Goal: Transaction & Acquisition: Purchase product/service

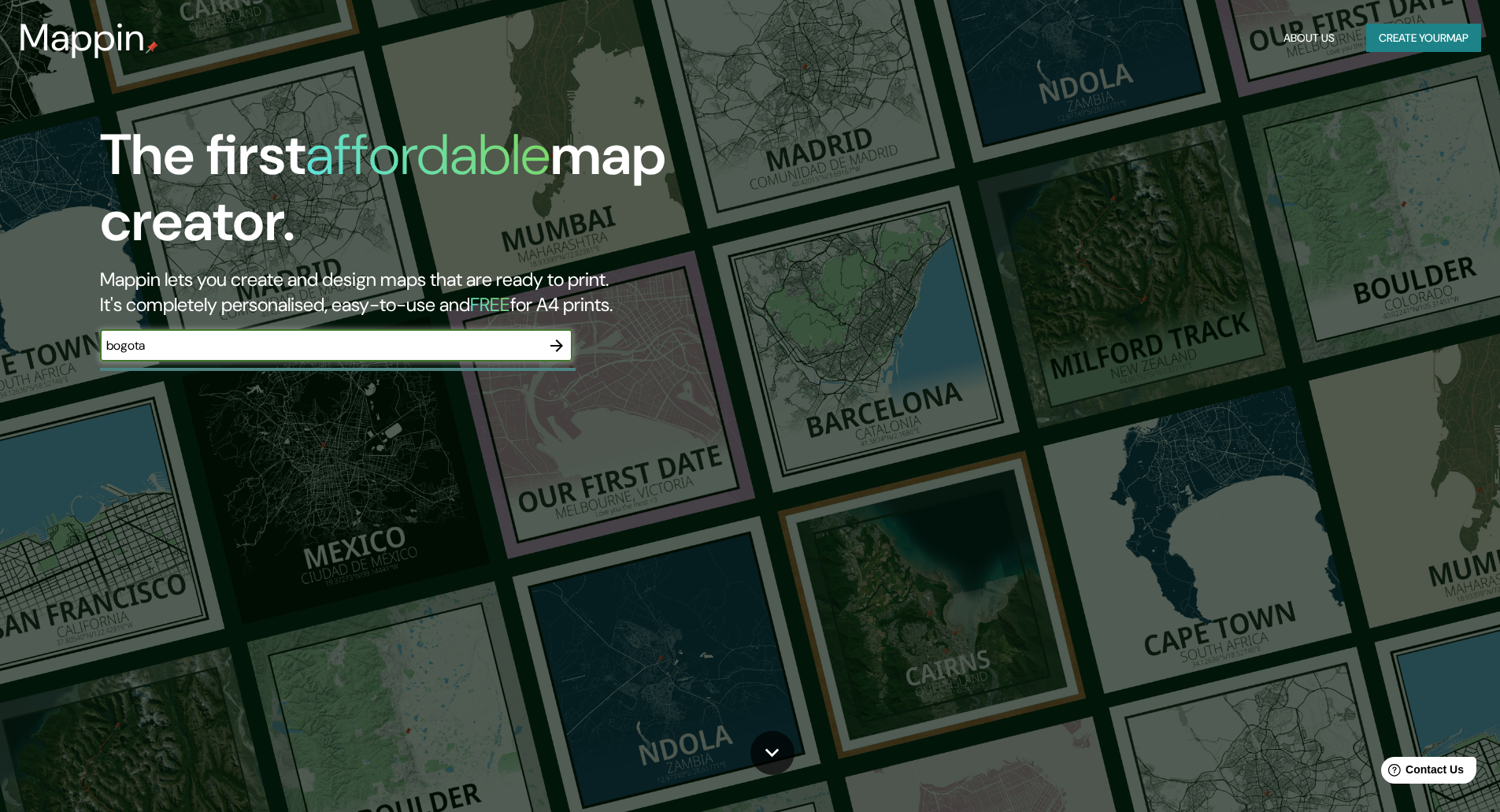
type input "bogota"
click at [554, 351] on icon "button" at bounding box center [557, 345] width 19 height 19
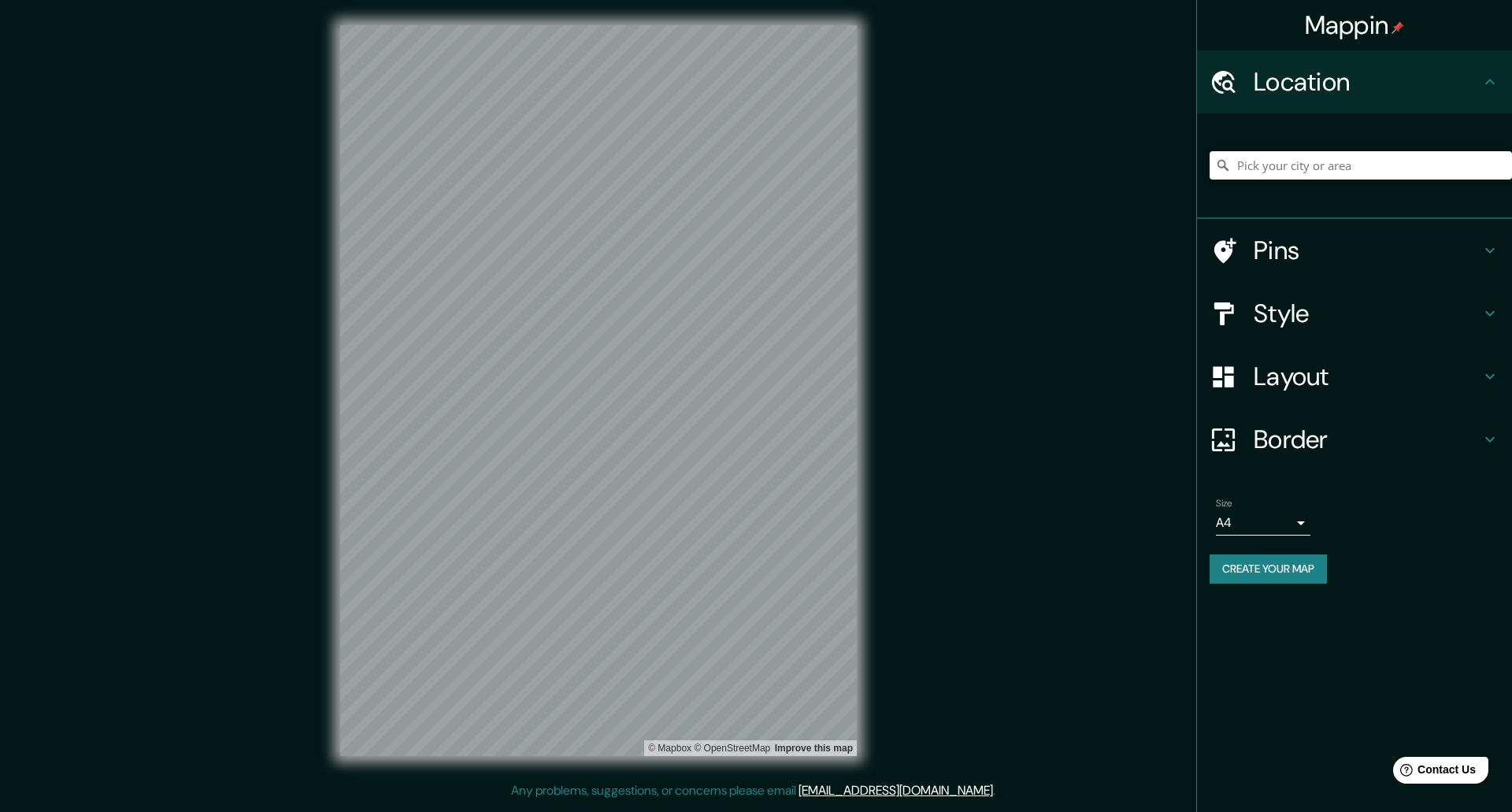
click at [1338, 169] on input "Pick your city or area" at bounding box center [1361, 165] width 302 height 28
click at [1381, 305] on h4 "Style" at bounding box center [1368, 314] width 227 height 32
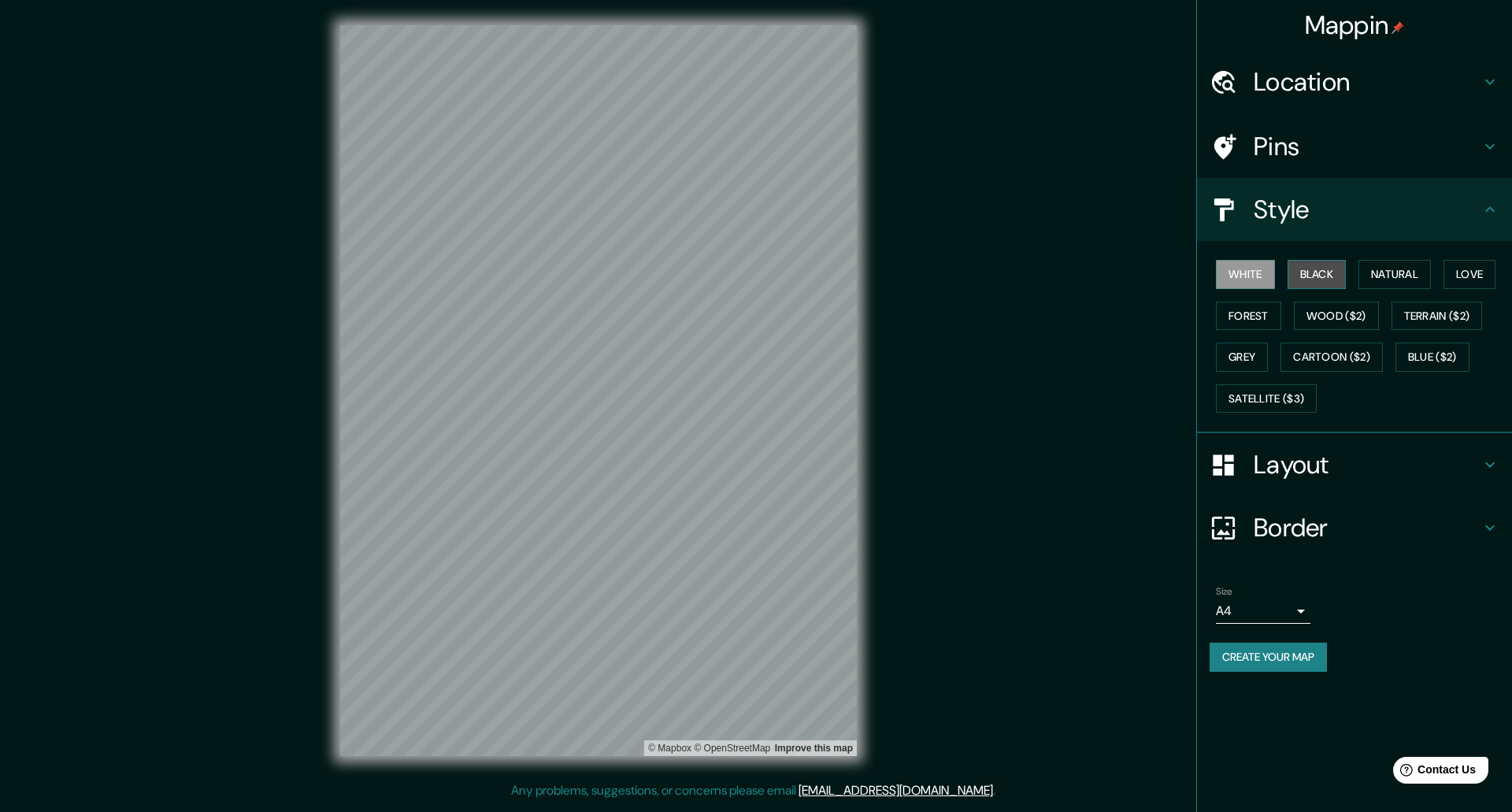
click at [1322, 276] on button "Black" at bounding box center [1317, 274] width 59 height 29
click at [1393, 271] on button "Natural" at bounding box center [1394, 274] width 73 height 29
click at [1484, 275] on button "Love" at bounding box center [1469, 274] width 52 height 29
click at [1256, 318] on button "Forest" at bounding box center [1249, 315] width 65 height 29
click at [1327, 325] on button "Wood ($2)" at bounding box center [1337, 315] width 85 height 29
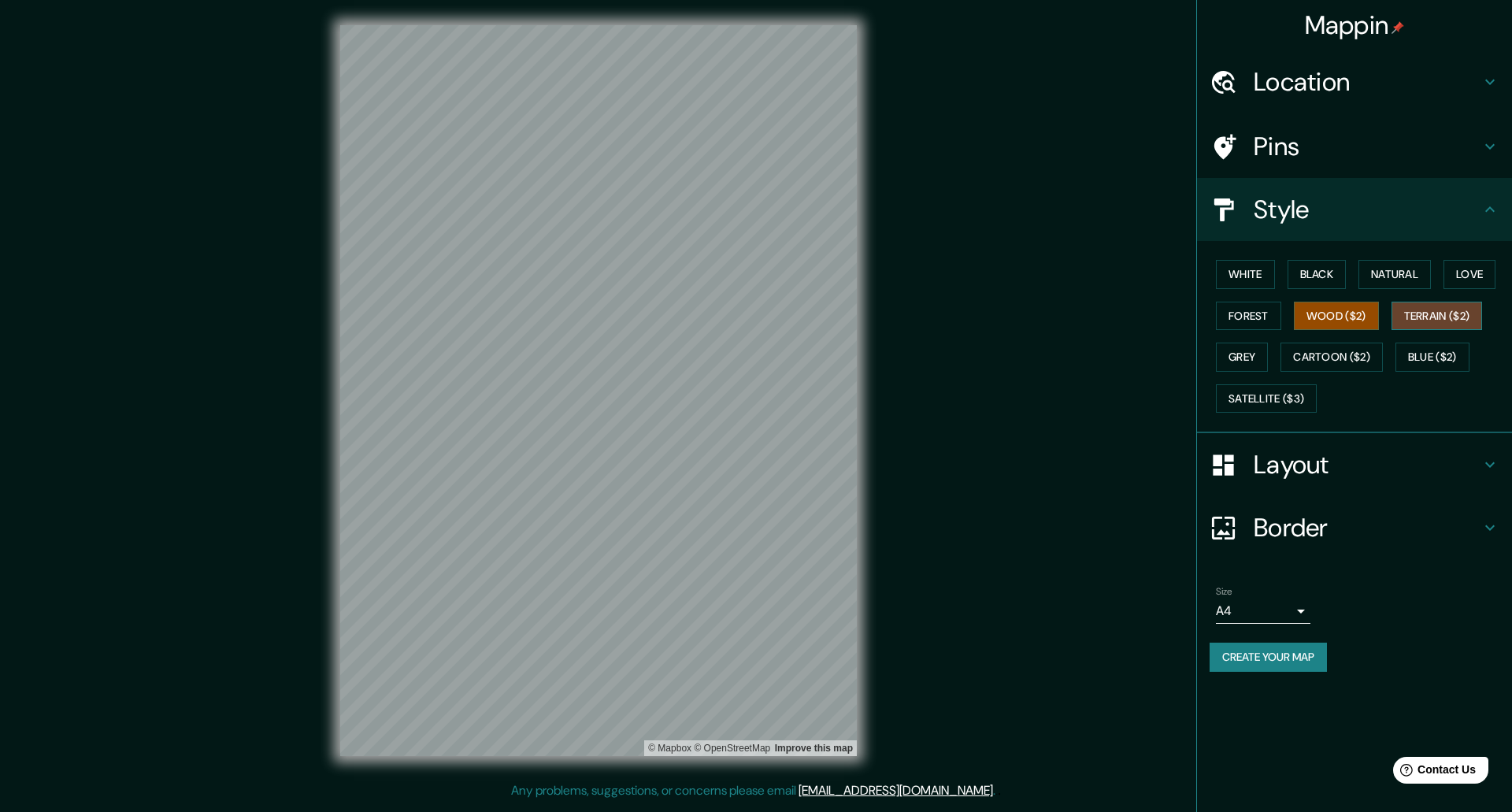
click at [1447, 321] on button "Terrain ($2)" at bounding box center [1437, 315] width 91 height 29
click at [1242, 355] on button "Grey" at bounding box center [1242, 356] width 52 height 29
click at [1459, 279] on button "Love" at bounding box center [1469, 274] width 52 height 29
click at [1373, 284] on button "Natural" at bounding box center [1394, 274] width 73 height 29
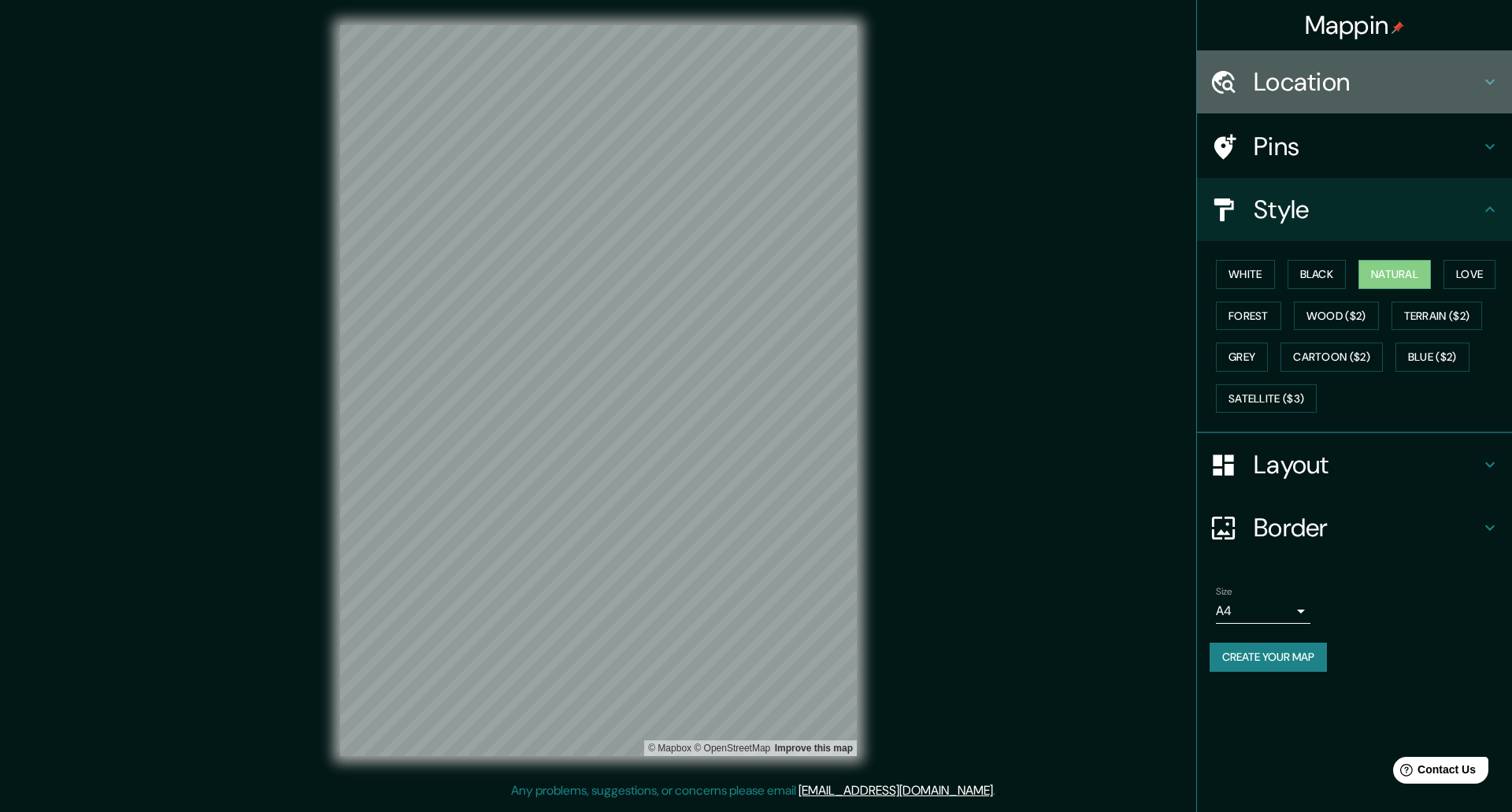
click at [1361, 93] on h4 "Location" at bounding box center [1368, 82] width 227 height 32
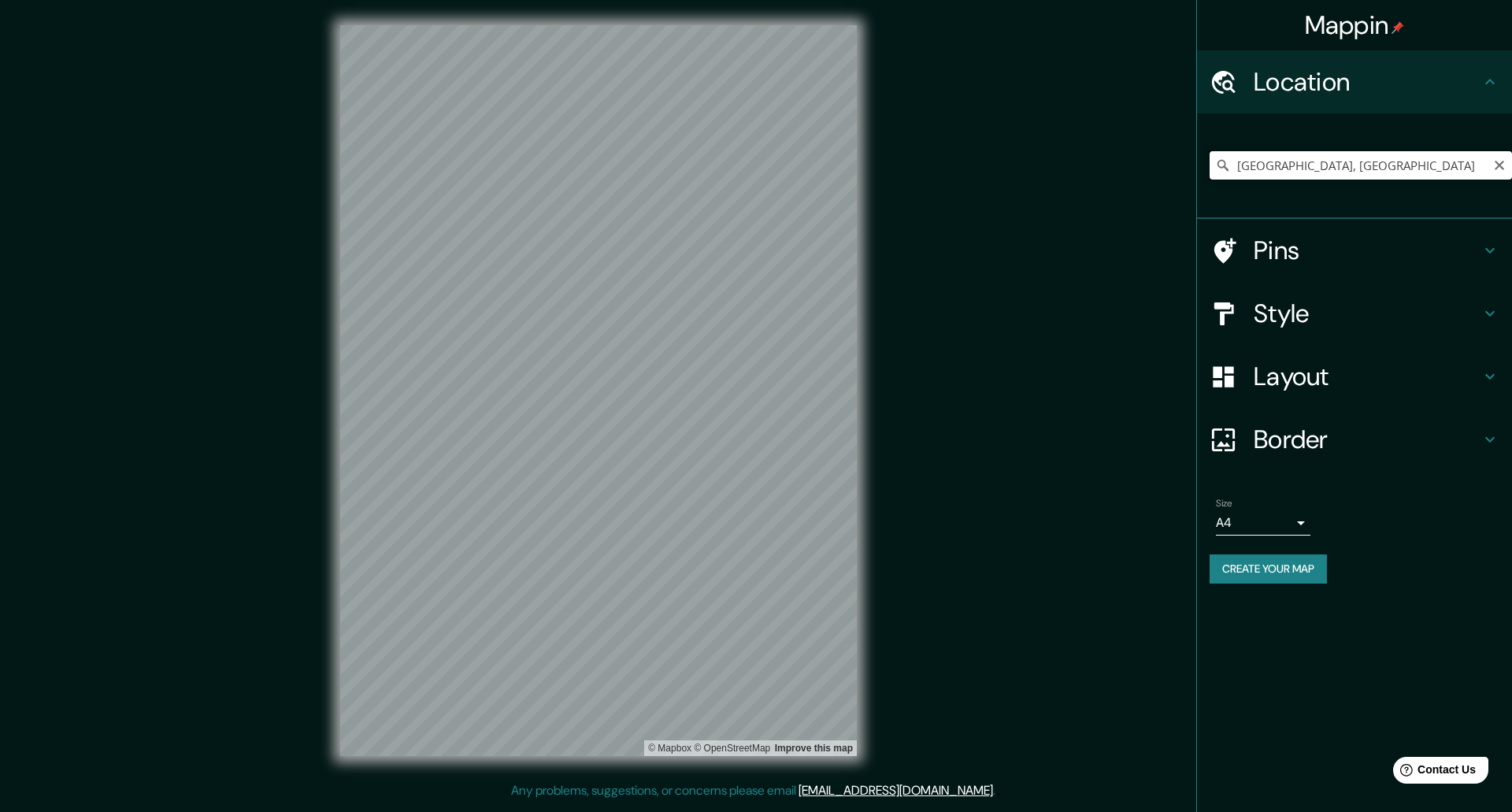
click at [1358, 164] on input "[GEOGRAPHIC_DATA], [GEOGRAPHIC_DATA]" at bounding box center [1361, 165] width 302 height 28
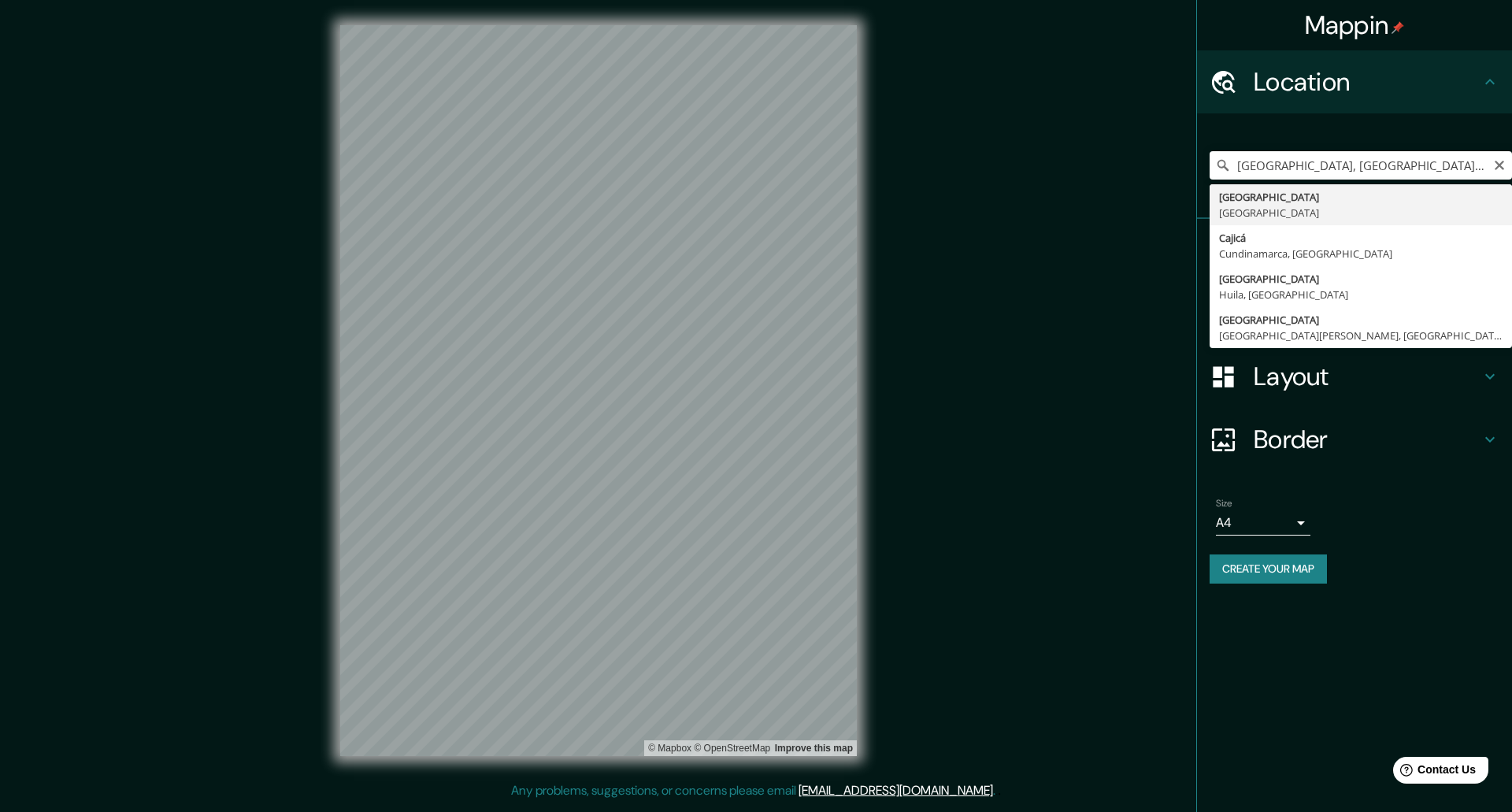
type input "[GEOGRAPHIC_DATA], [GEOGRAPHIC_DATA]"
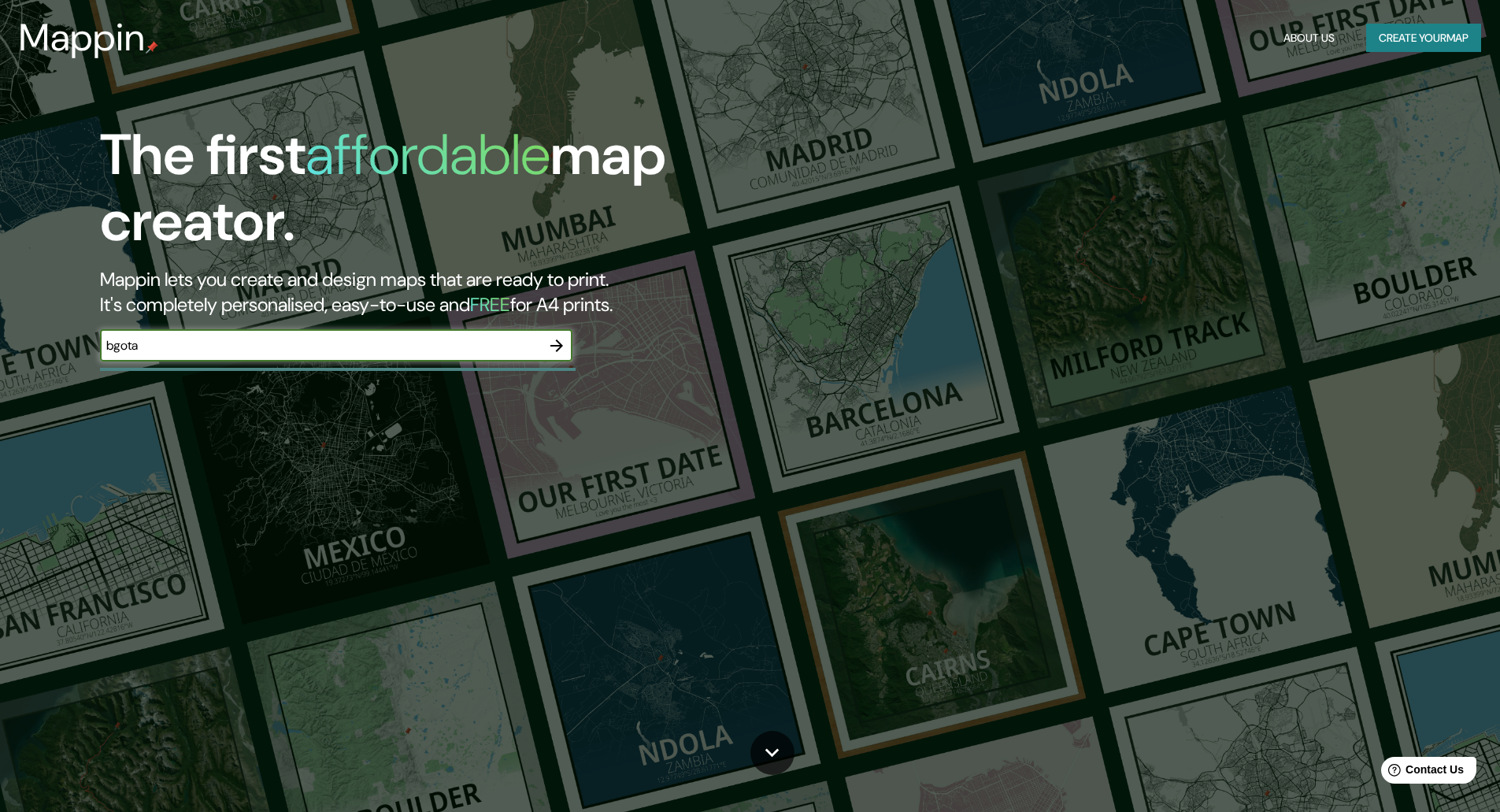
click at [112, 345] on input "bgota" at bounding box center [321, 345] width 441 height 18
type input "bogota"
click at [558, 346] on icon "button" at bounding box center [557, 345] width 19 height 19
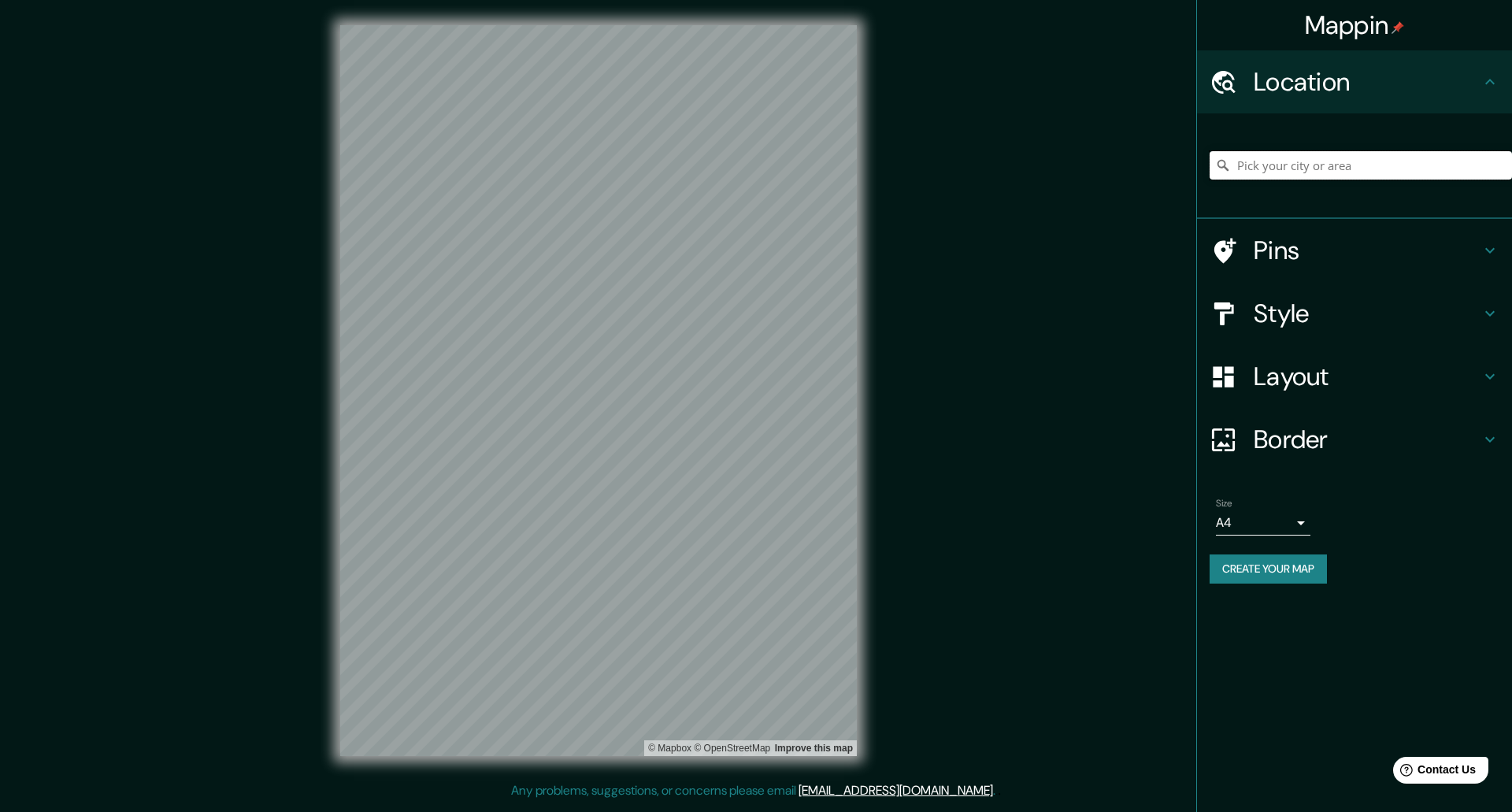
click at [1279, 168] on input "Pick your city or area" at bounding box center [1361, 165] width 302 height 28
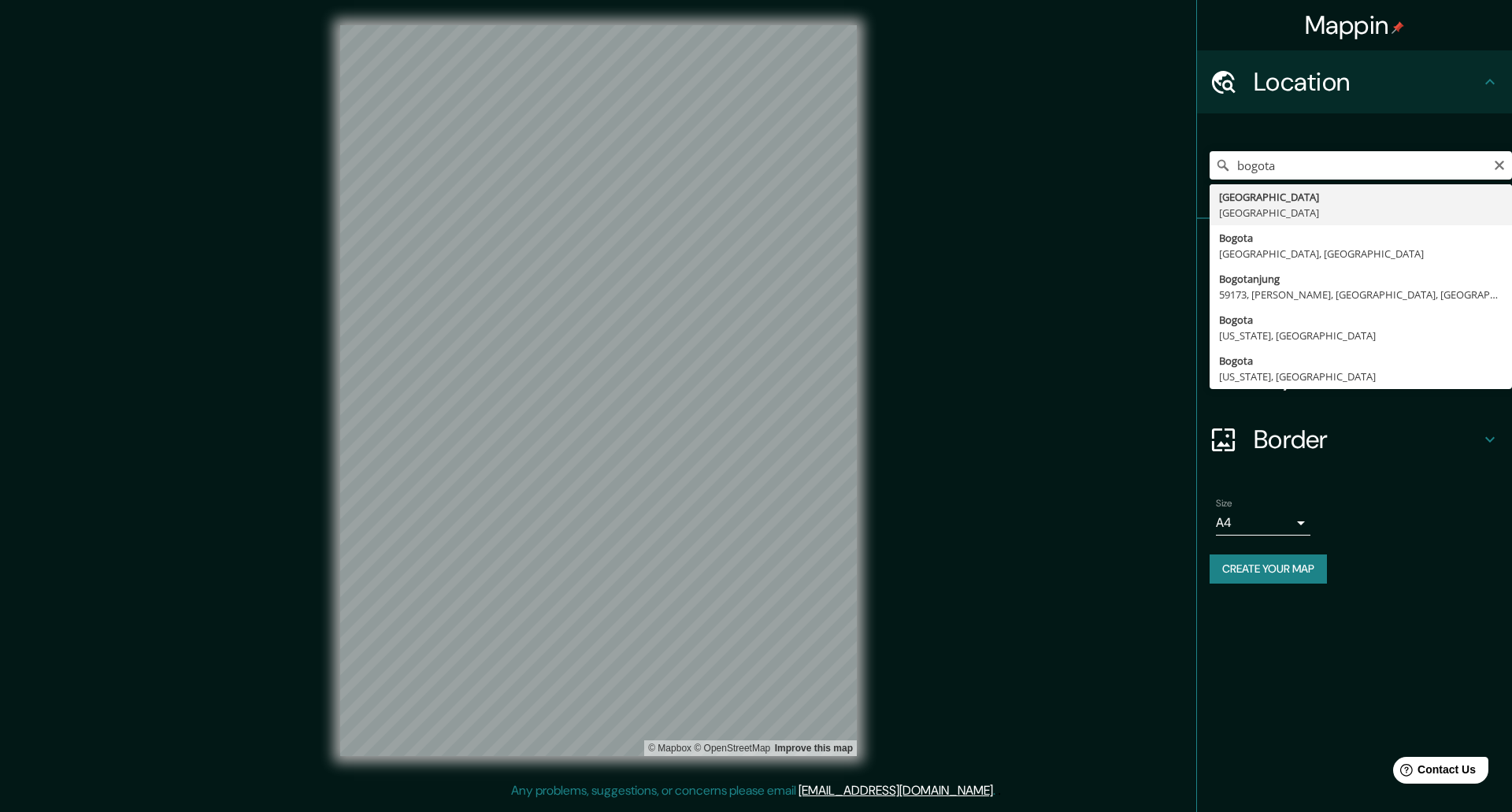
type input "[GEOGRAPHIC_DATA], [GEOGRAPHIC_DATA]"
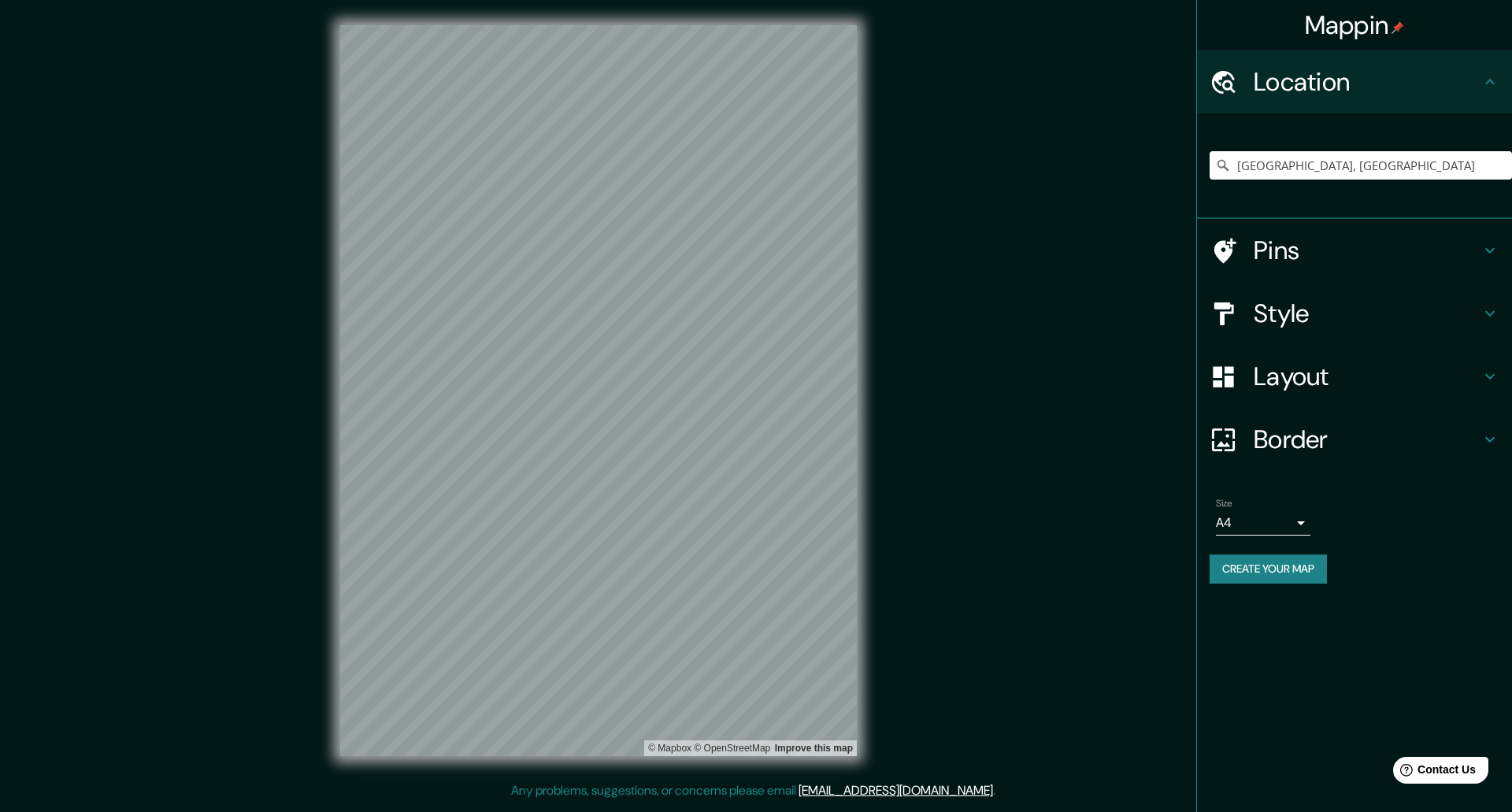
click at [1419, 385] on h4 "Layout" at bounding box center [1368, 376] width 227 height 32
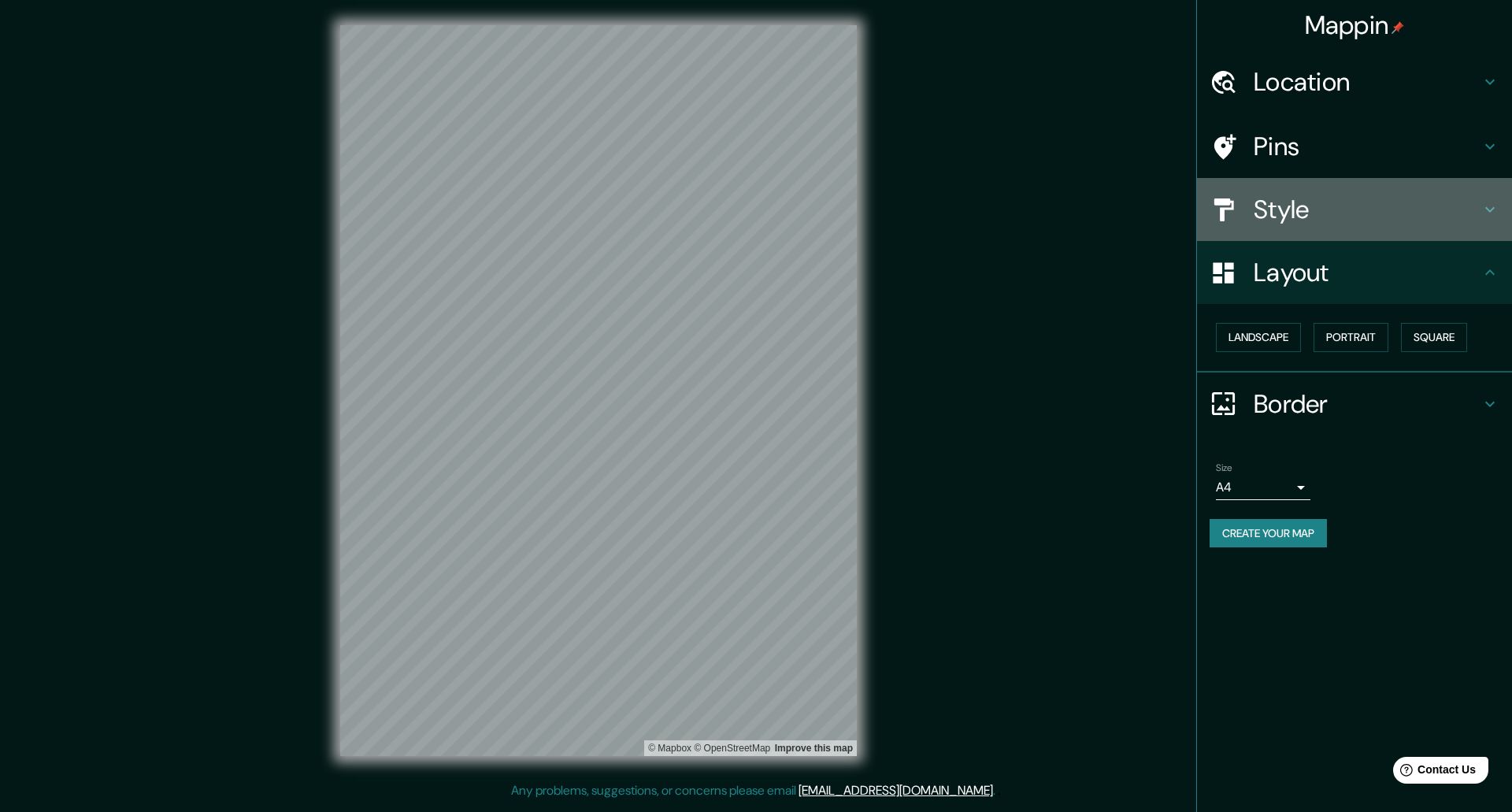
click at [1389, 216] on h4 "Style" at bounding box center [1368, 209] width 227 height 32
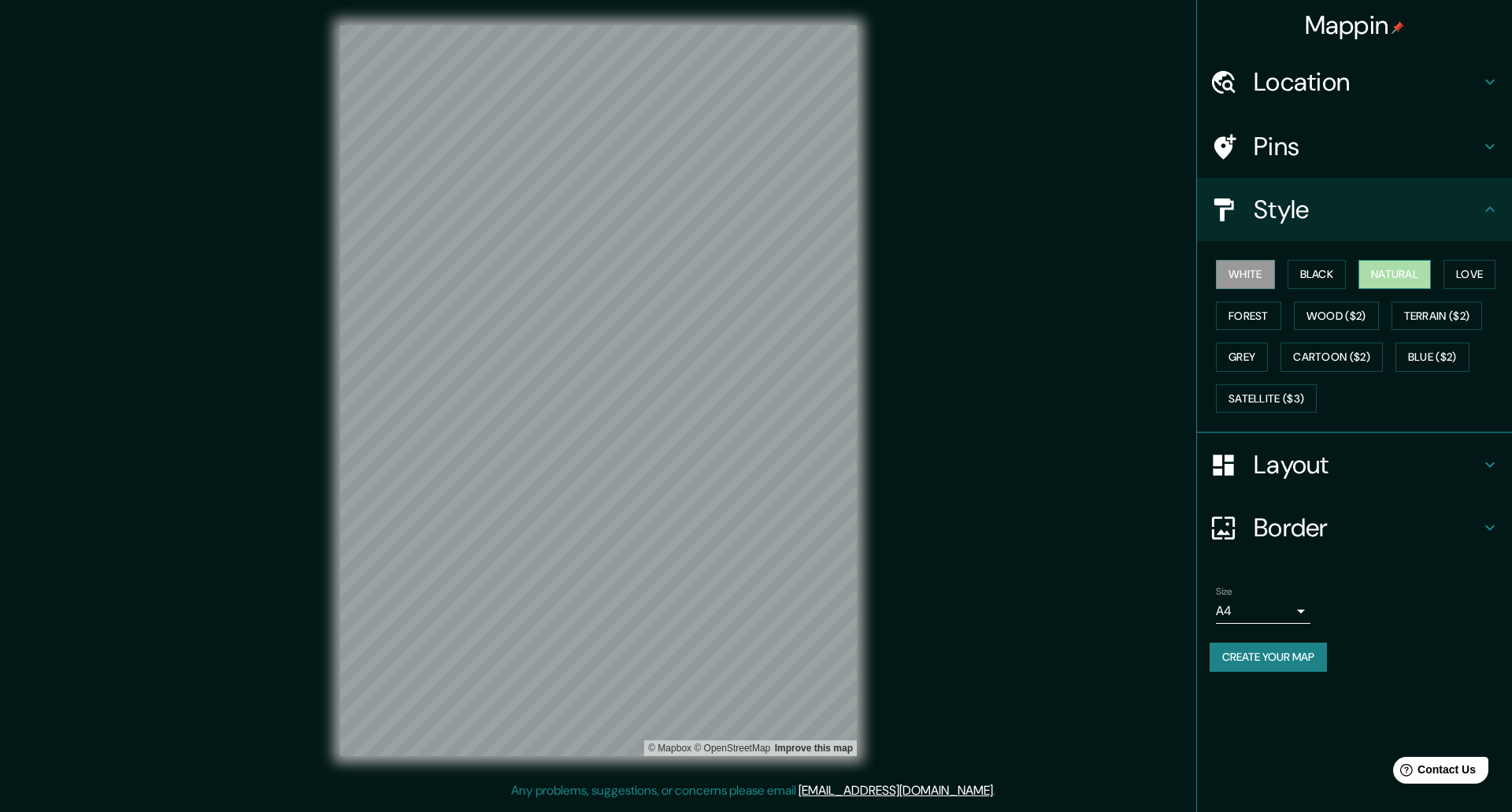
click at [1415, 271] on button "Natural" at bounding box center [1394, 274] width 73 height 29
click at [1240, 315] on button "Forest" at bounding box center [1249, 315] width 65 height 29
click at [1385, 268] on button "Natural" at bounding box center [1394, 274] width 73 height 29
